Goal: Transaction & Acquisition: Purchase product/service

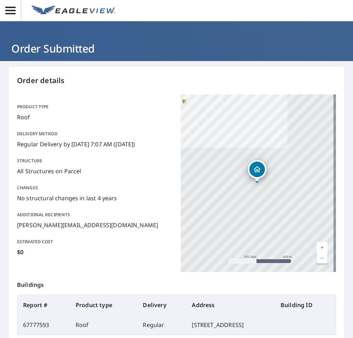
scroll to position [81, 0]
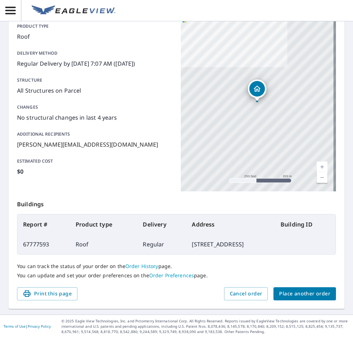
click at [306, 295] on span "Place another order" at bounding box center [304, 293] width 51 height 9
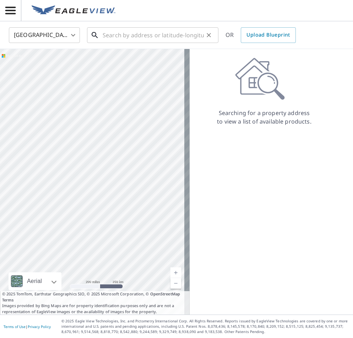
click at [115, 40] on input "text" at bounding box center [153, 35] width 101 height 20
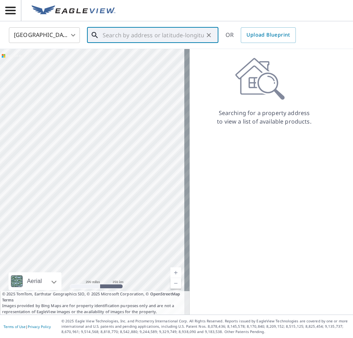
paste input "[STREET_ADDRESS][US_STATE]"
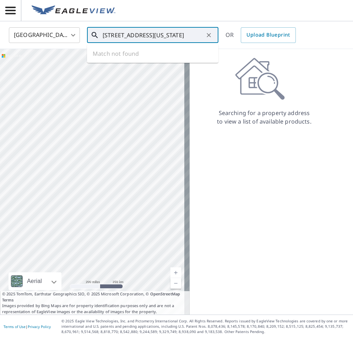
scroll to position [0, 39]
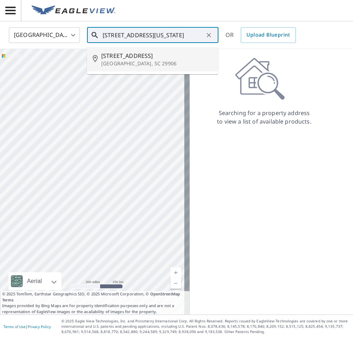
click at [161, 57] on span "[STREET_ADDRESS]" at bounding box center [156, 55] width 111 height 9
type input "[STREET_ADDRESS][PERSON_NAME]"
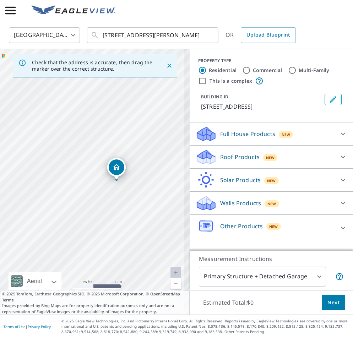
drag, startPoint x: 27, startPoint y: 187, endPoint x: 91, endPoint y: 186, distance: 64.6
click at [91, 186] on div "[STREET_ADDRESS][PERSON_NAME]" at bounding box center [94, 181] width 189 height 265
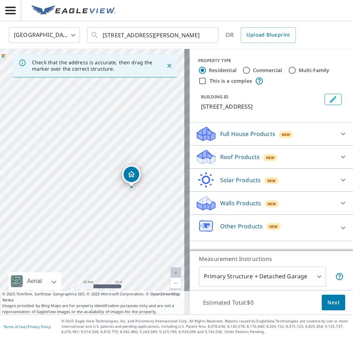
drag, startPoint x: 114, startPoint y: 189, endPoint x: 89, endPoint y: 196, distance: 26.5
click at [89, 196] on div "[STREET_ADDRESS][PERSON_NAME]" at bounding box center [94, 181] width 189 height 265
drag, startPoint x: 135, startPoint y: 173, endPoint x: 132, endPoint y: 163, distance: 10.3
click at [338, 154] on icon at bounding box center [342, 157] width 9 height 9
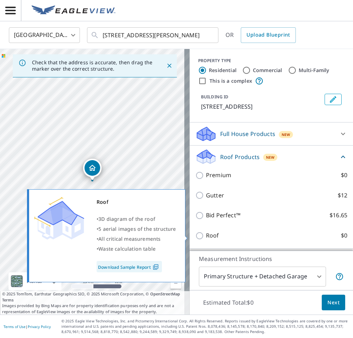
click at [307, 238] on label "Roof $0" at bounding box center [276, 235] width 141 height 9
click at [206, 238] on input "Roof $0" at bounding box center [200, 235] width 11 height 9
checkbox input "true"
type input "3"
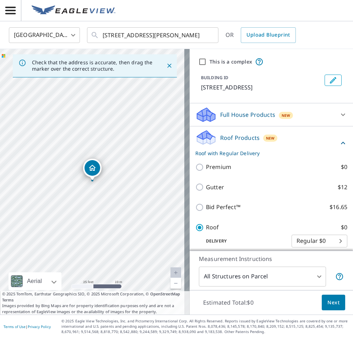
click at [326, 296] on button "Next" at bounding box center [332, 302] width 23 height 16
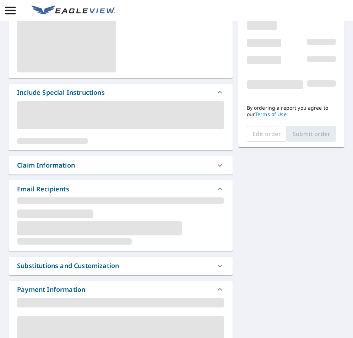
scroll to position [55, 0]
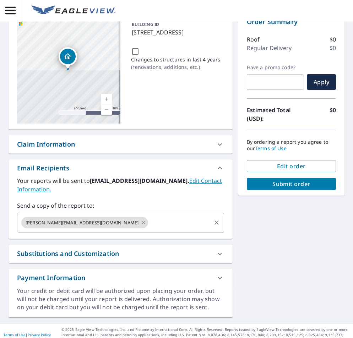
click at [141, 219] on icon at bounding box center [144, 223] width 6 height 8
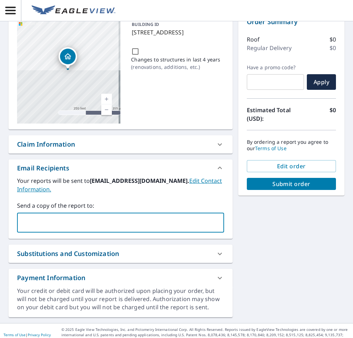
click at [88, 216] on input "text" at bounding box center [115, 222] width 190 height 13
type input "[PERSON_NAME][EMAIL_ADDRESS][DOMAIN_NAME]"
click at [287, 222] on div "[STREET_ADDRESS][PERSON_NAME] A standard road map Aerial A detailed look from a…" at bounding box center [176, 164] width 353 height 317
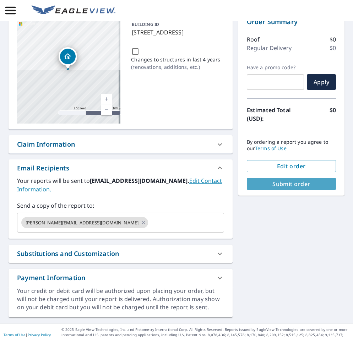
click at [290, 185] on span "Submit order" at bounding box center [291, 184] width 78 height 8
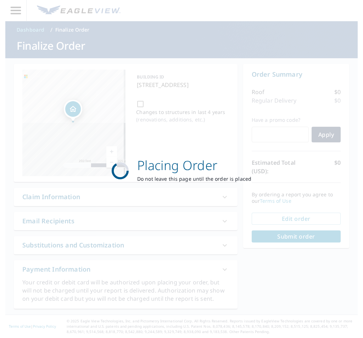
scroll to position [3, 0]
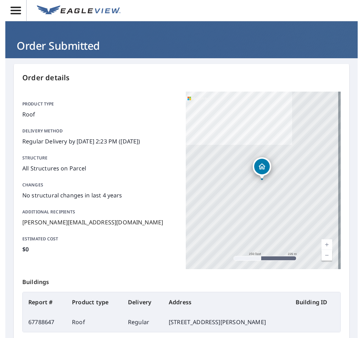
scroll to position [7, 0]
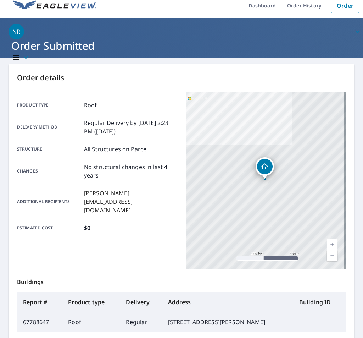
click at [84, 220] on div "Product type Roof Delivery method Regular Delivery by [DATE] 2:23 PM ([DATE]) S…" at bounding box center [97, 167] width 160 height 150
